Goal: Find specific page/section: Find specific page/section

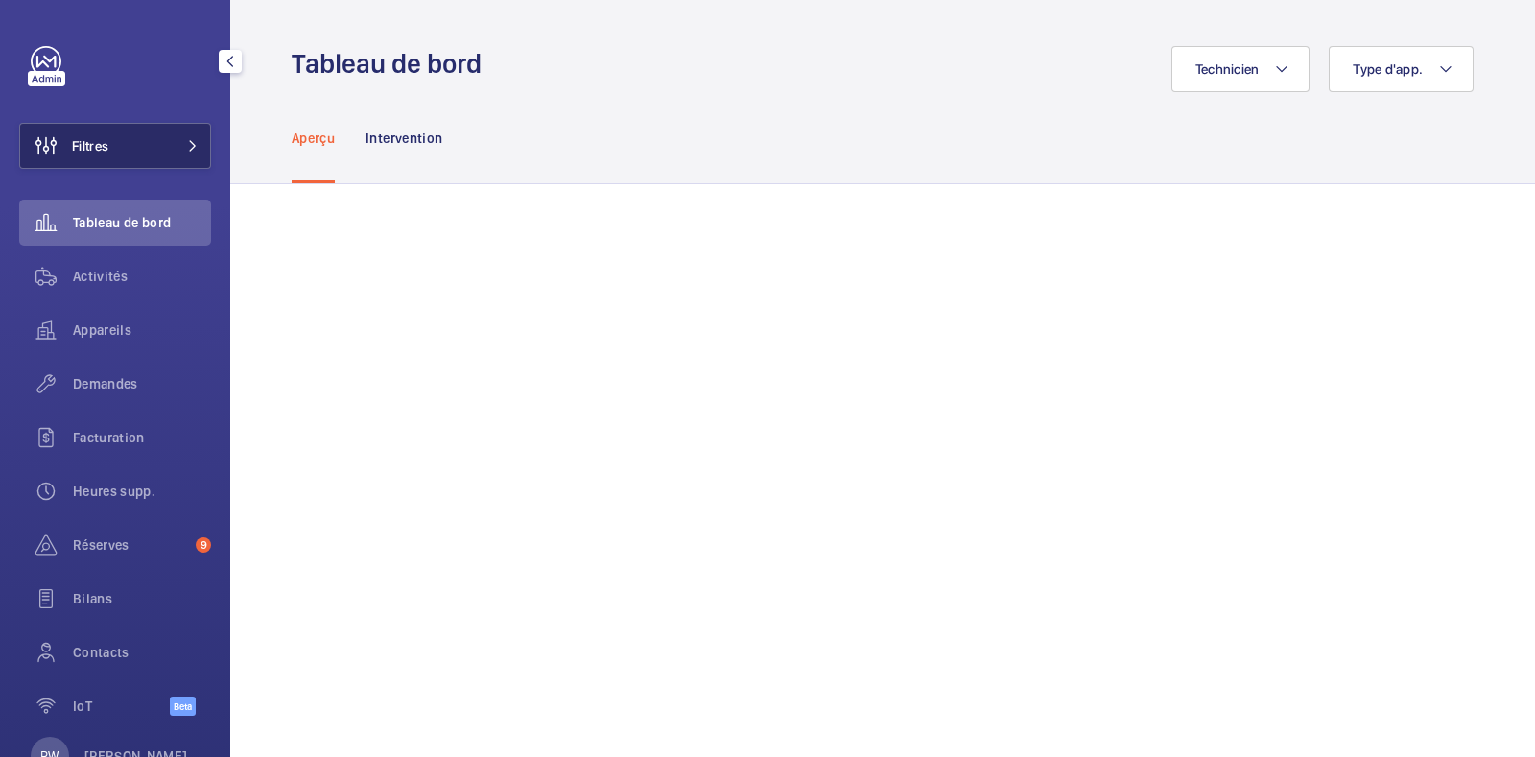
click at [144, 144] on button "Filtres" at bounding box center [115, 146] width 192 height 46
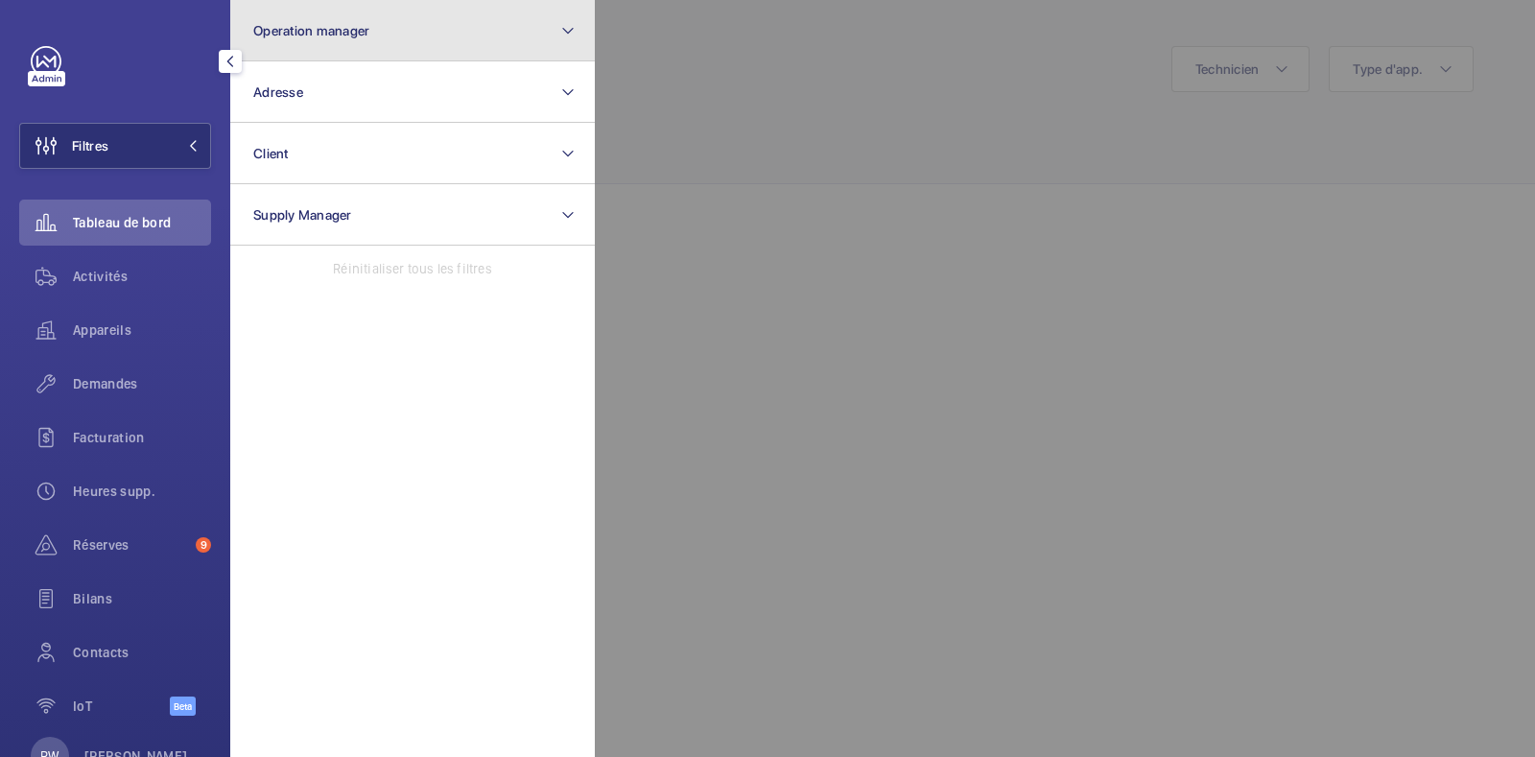
click at [340, 7] on button "Operation manager" at bounding box center [412, 30] width 364 height 61
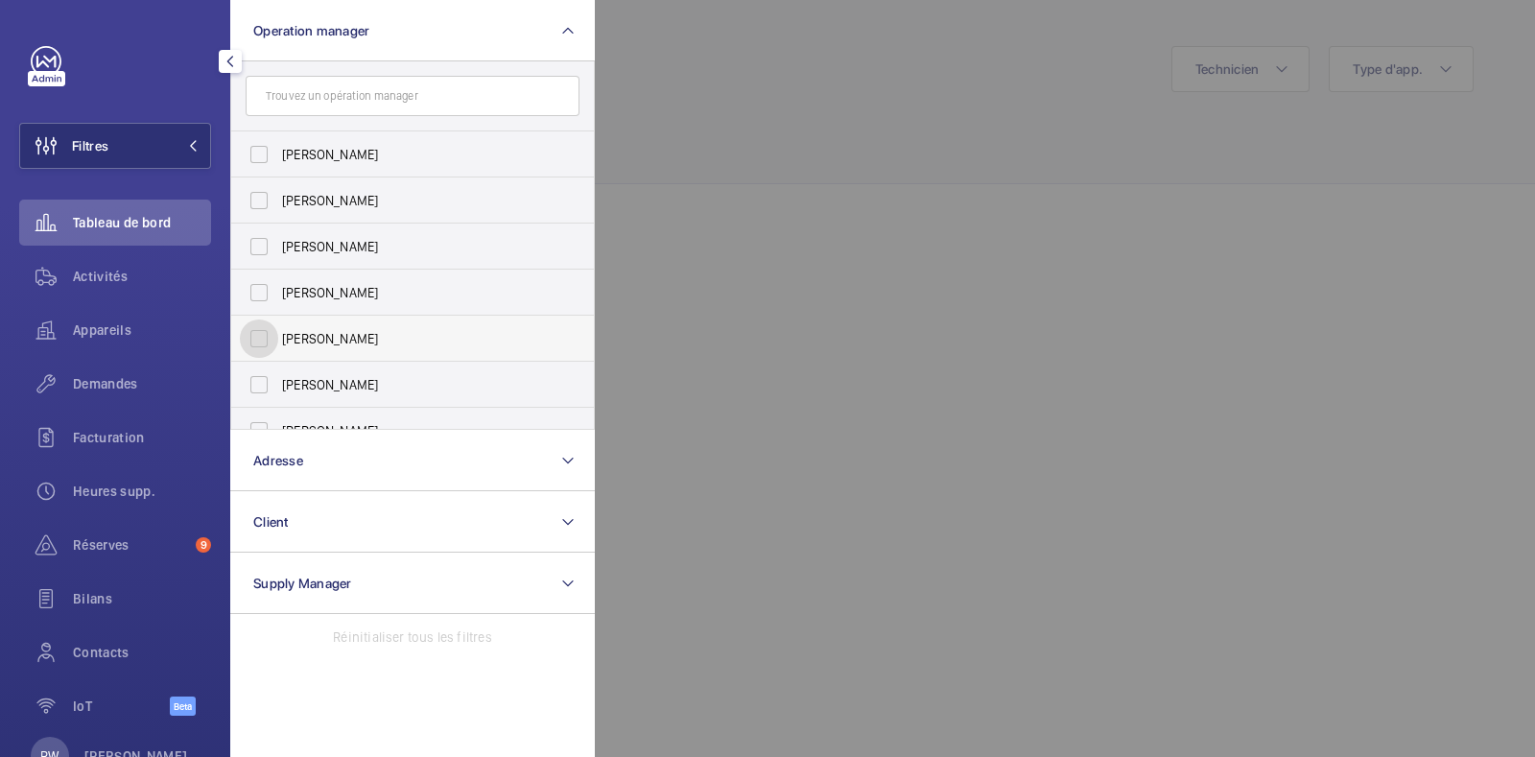
click at [261, 340] on input "[PERSON_NAME]" at bounding box center [259, 338] width 38 height 38
checkbox input "true"
click at [766, 144] on div at bounding box center [1362, 378] width 1535 height 757
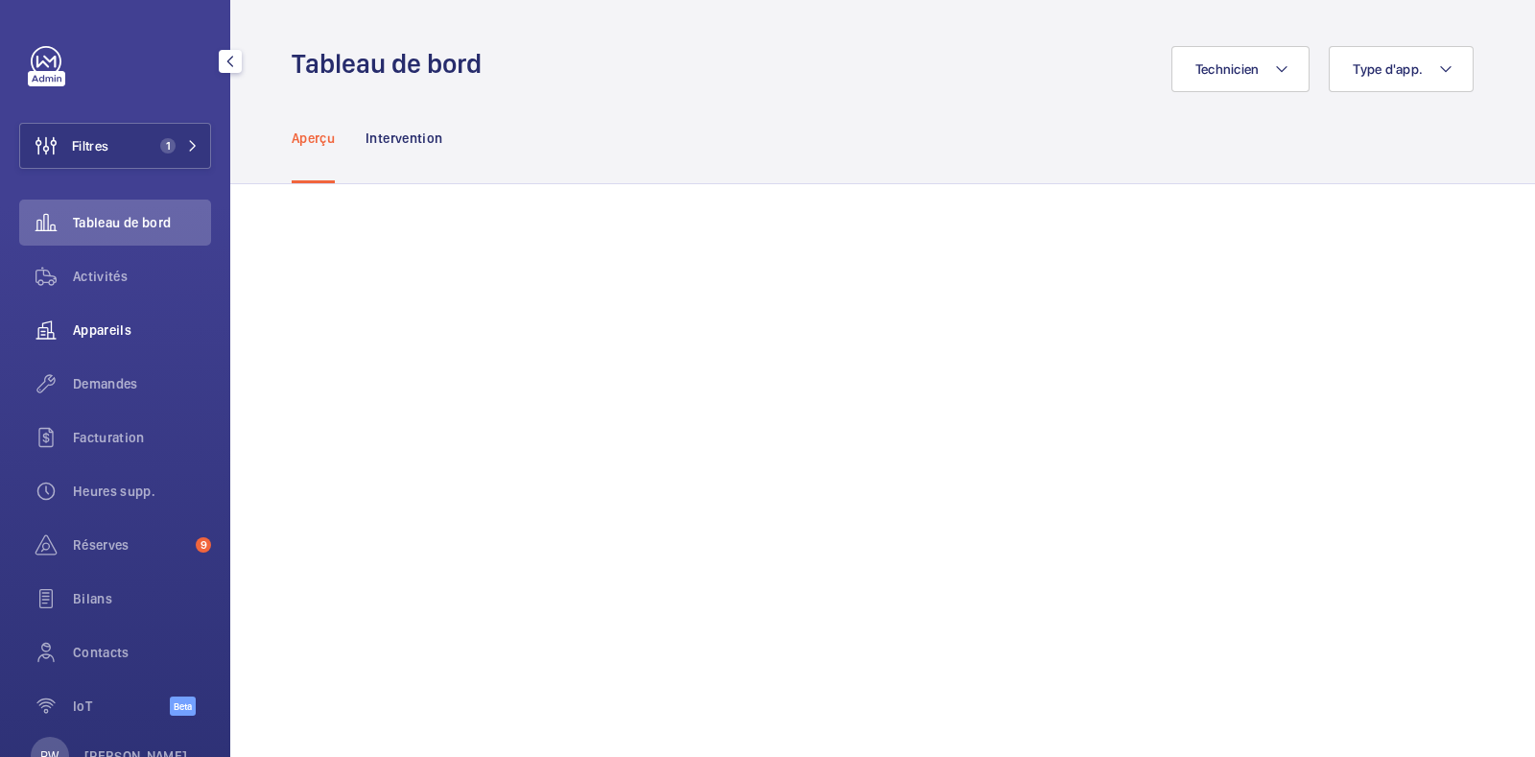
click at [106, 328] on span "Appareils" at bounding box center [142, 329] width 138 height 19
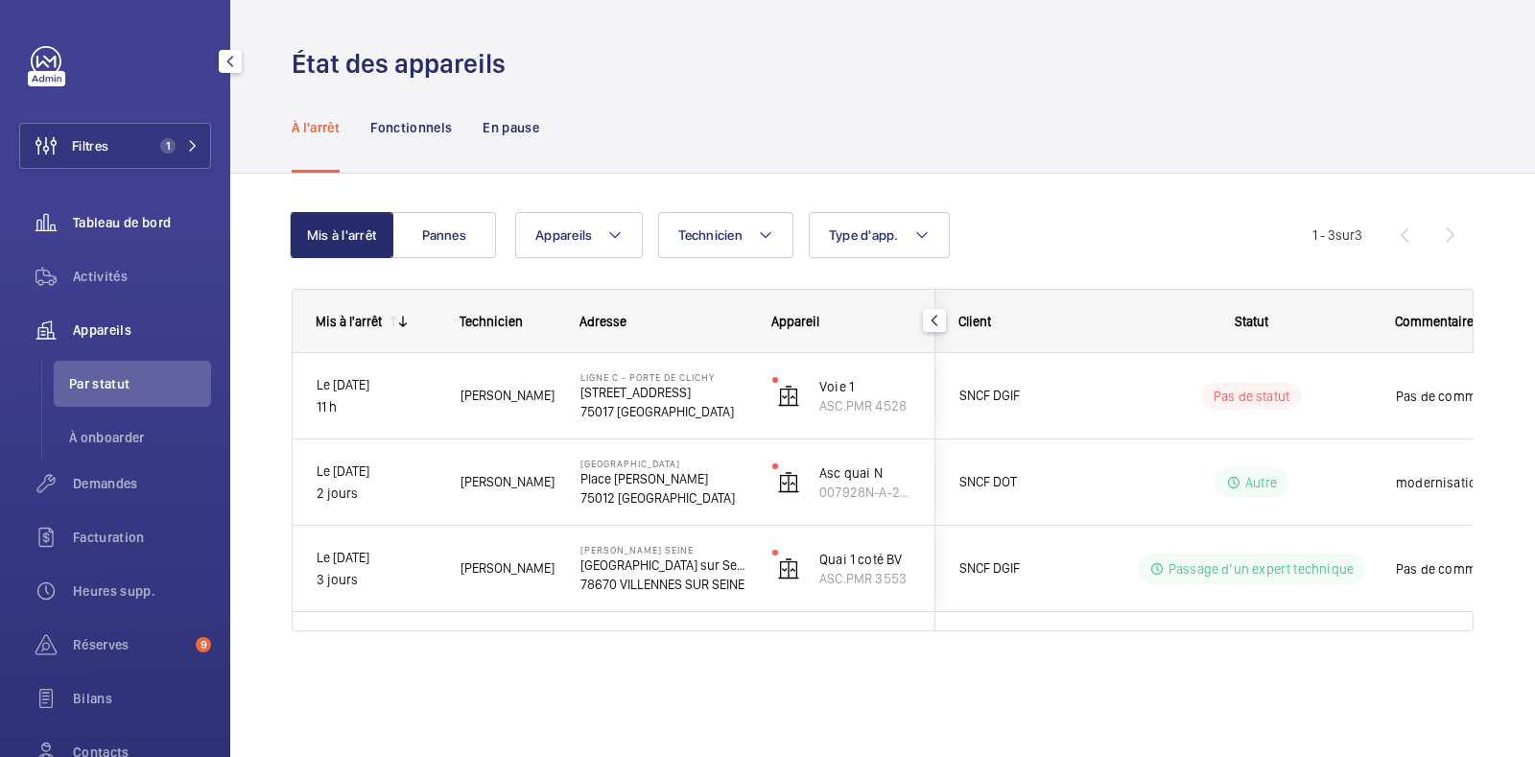
click at [90, 233] on div "Tableau de bord" at bounding box center [115, 222] width 192 height 46
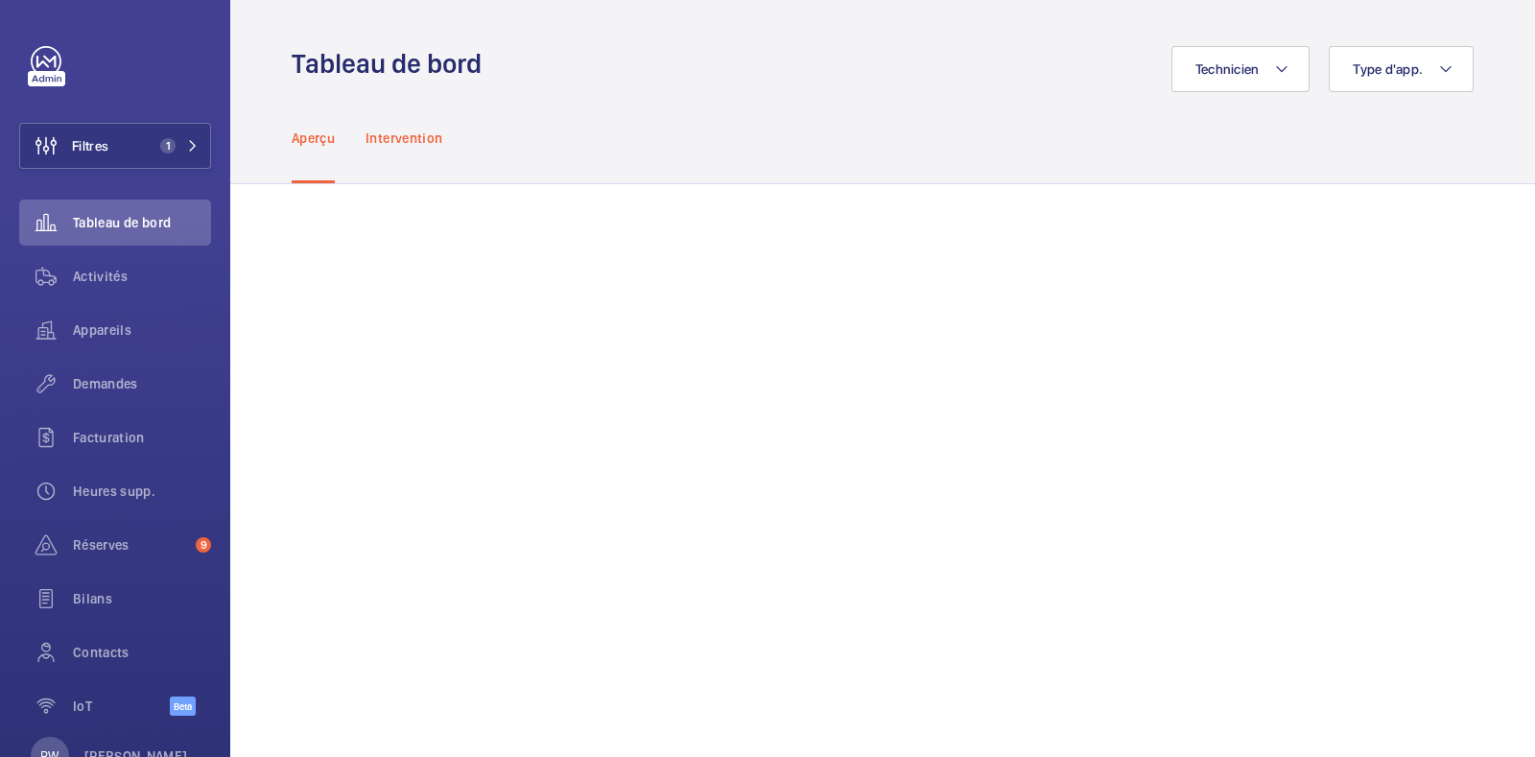
click at [415, 144] on p "Intervention" at bounding box center [403, 138] width 77 height 19
click at [152, 146] on span "1" at bounding box center [163, 145] width 23 height 15
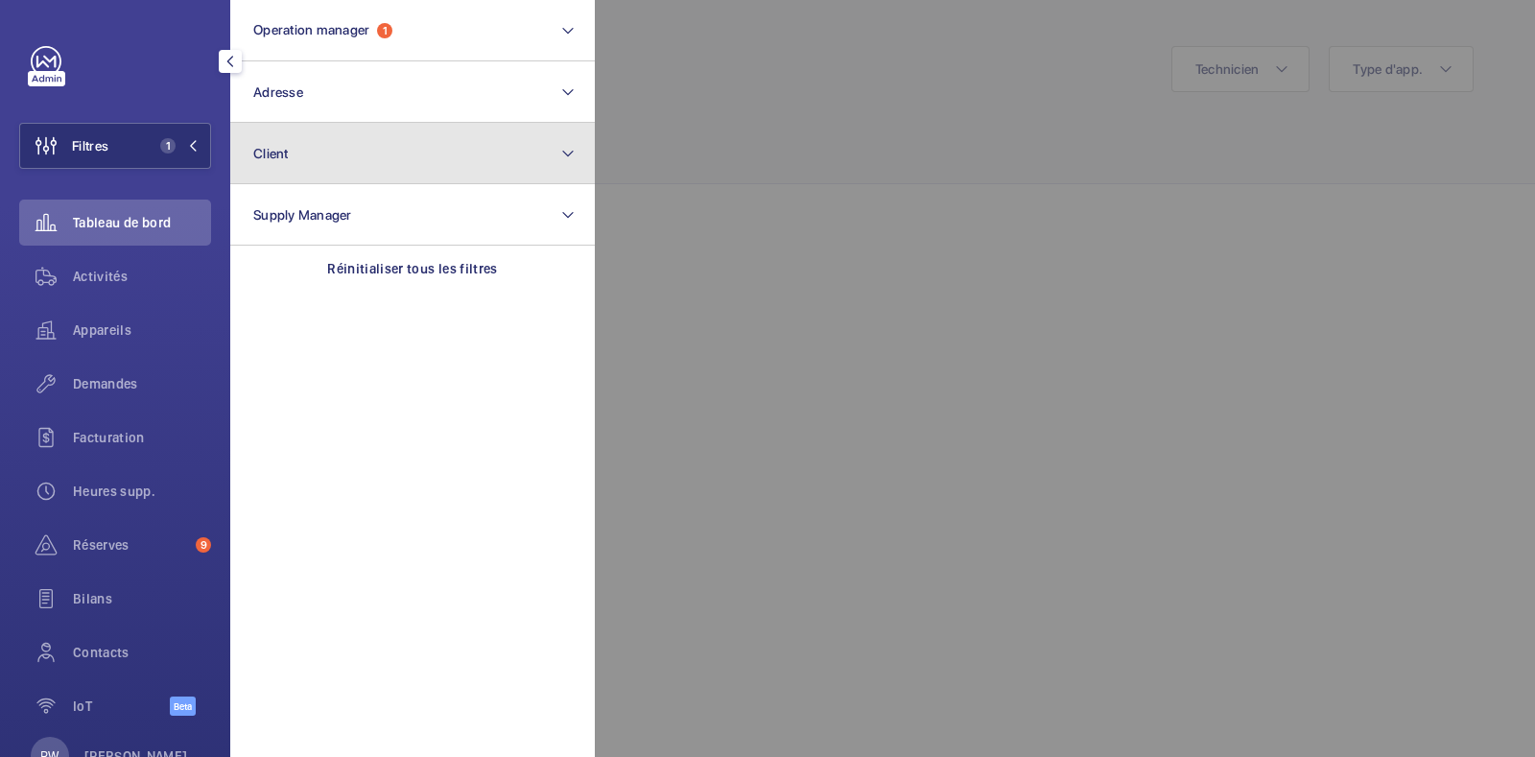
click at [299, 149] on button "Client" at bounding box center [412, 153] width 364 height 61
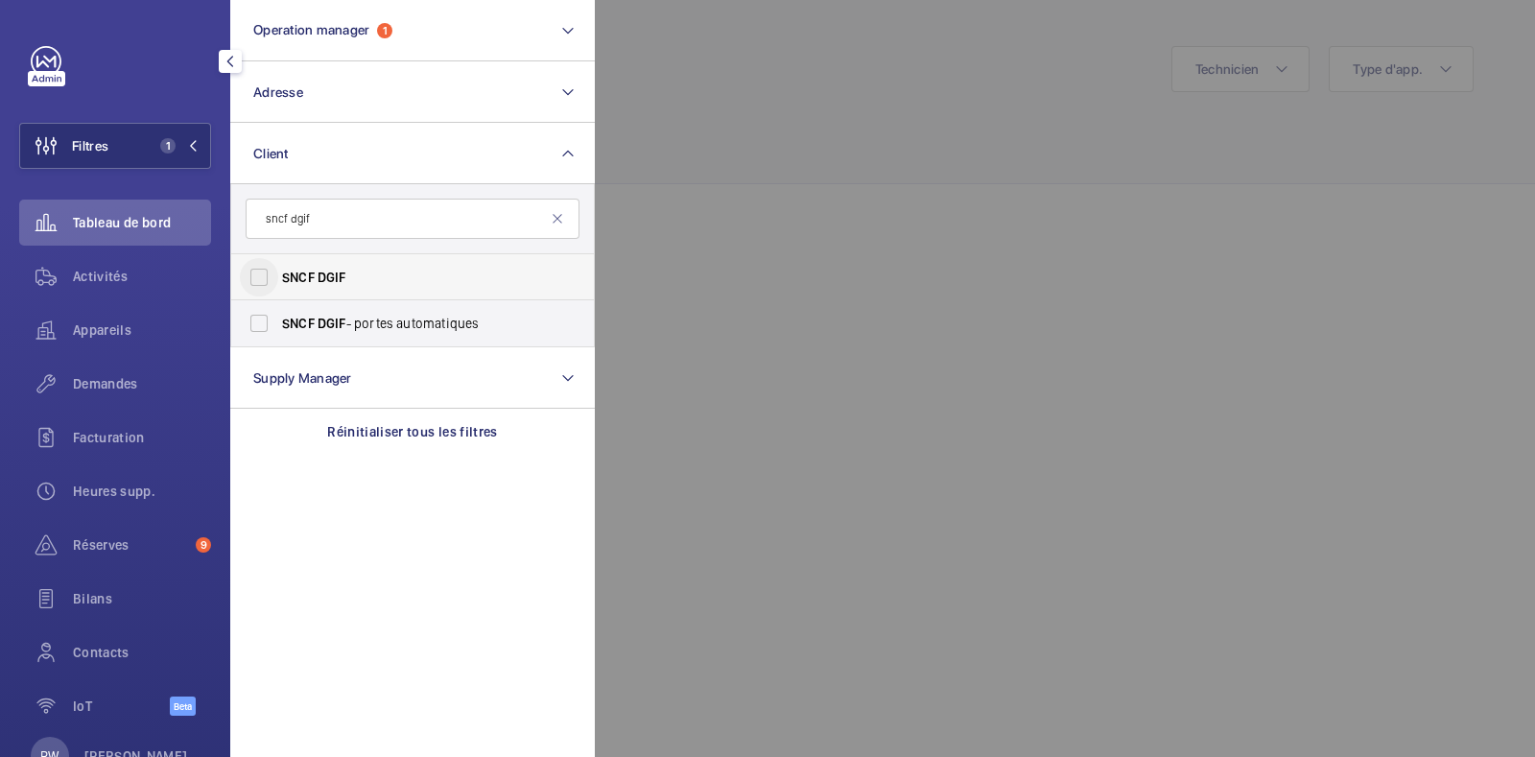
type input "sncf dgif"
click at [254, 286] on input "SNCF DGIF" at bounding box center [259, 277] width 38 height 38
checkbox input "true"
click at [723, 160] on div at bounding box center [1362, 378] width 1535 height 757
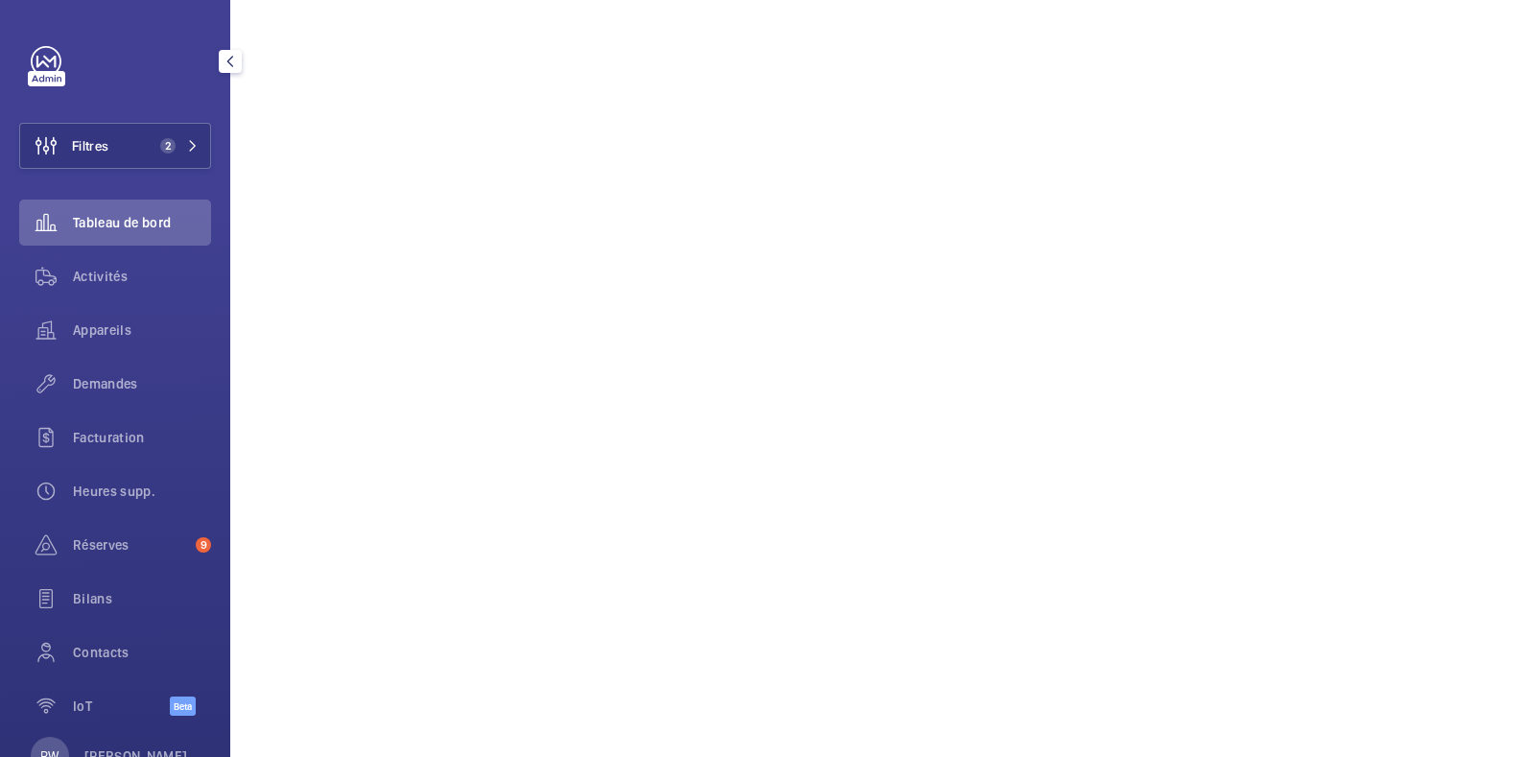
scroll to position [519, 0]
